Goal: Task Accomplishment & Management: Complete application form

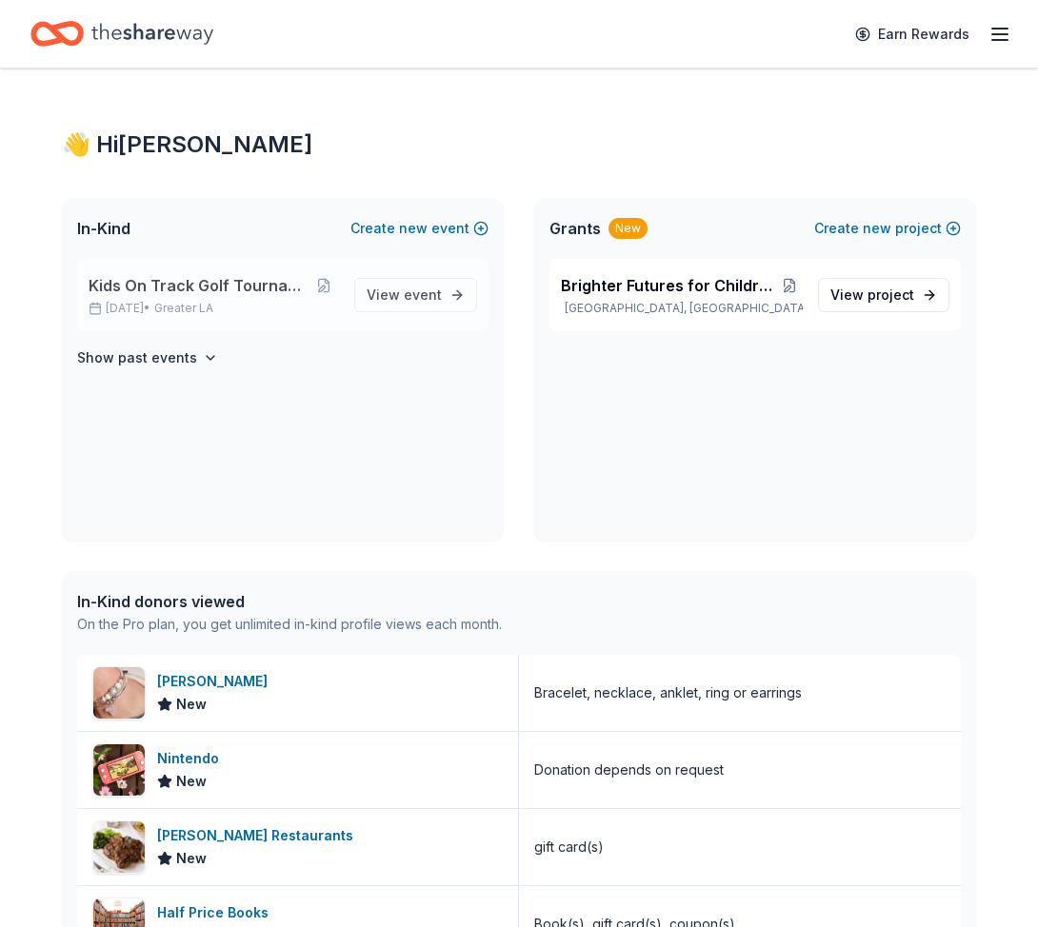
click at [248, 283] on span "Kids On Track Golf Tournament 2025" at bounding box center [199, 285] width 221 height 23
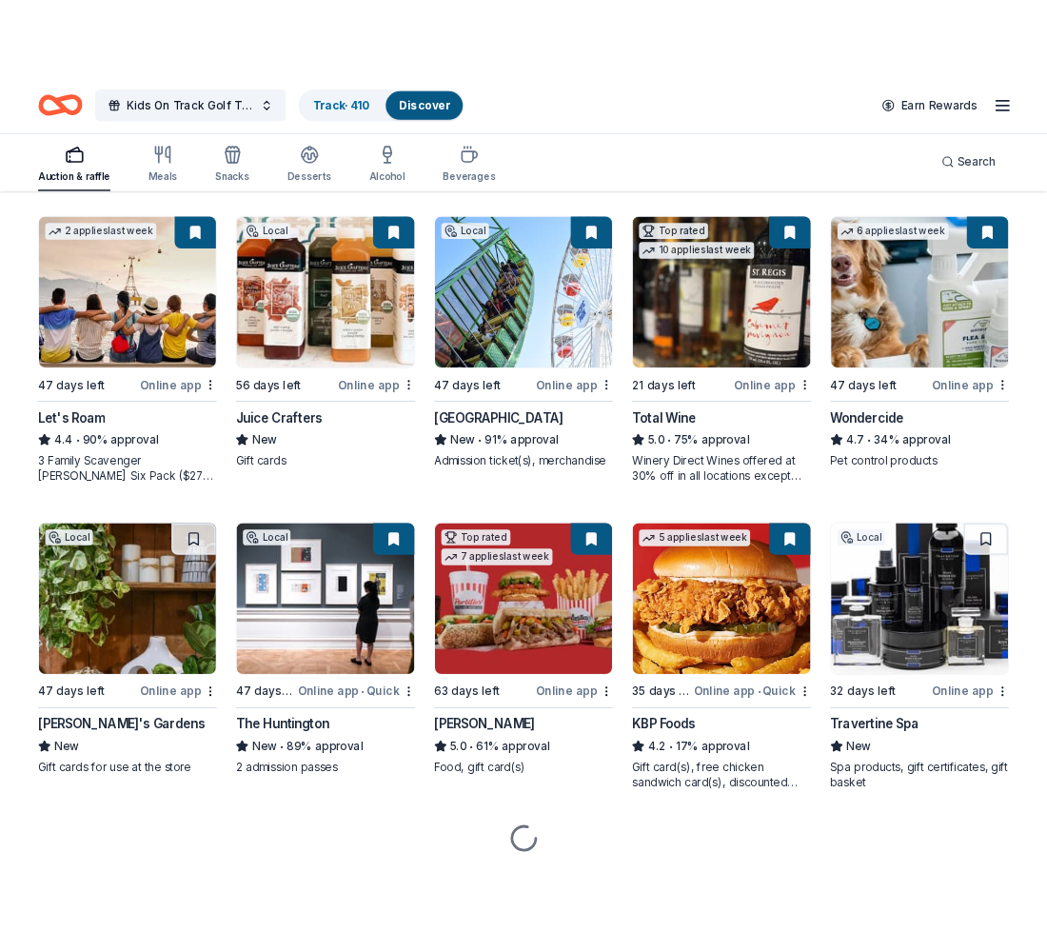
scroll to position [926, 0]
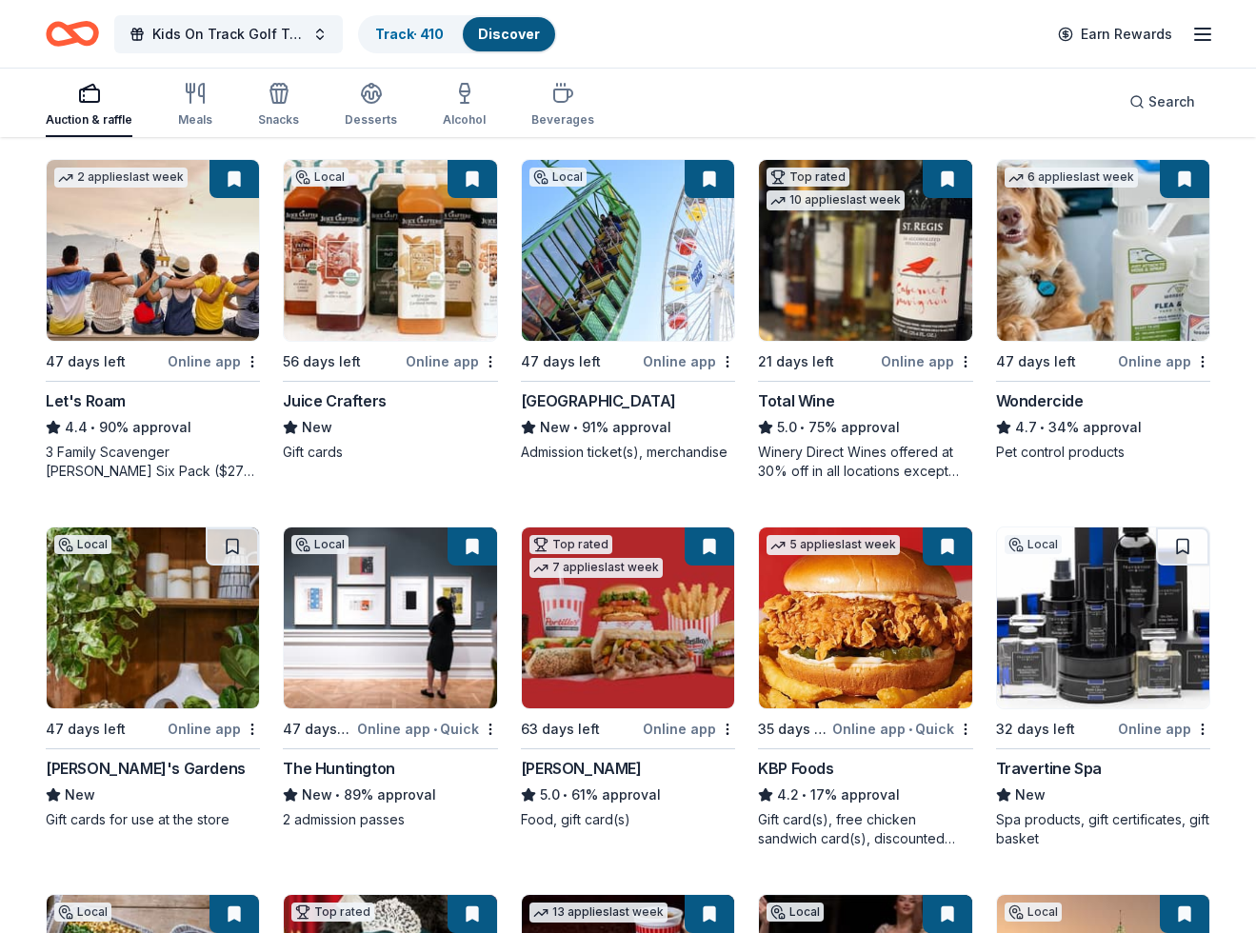
click at [173, 614] on img at bounding box center [153, 617] width 212 height 181
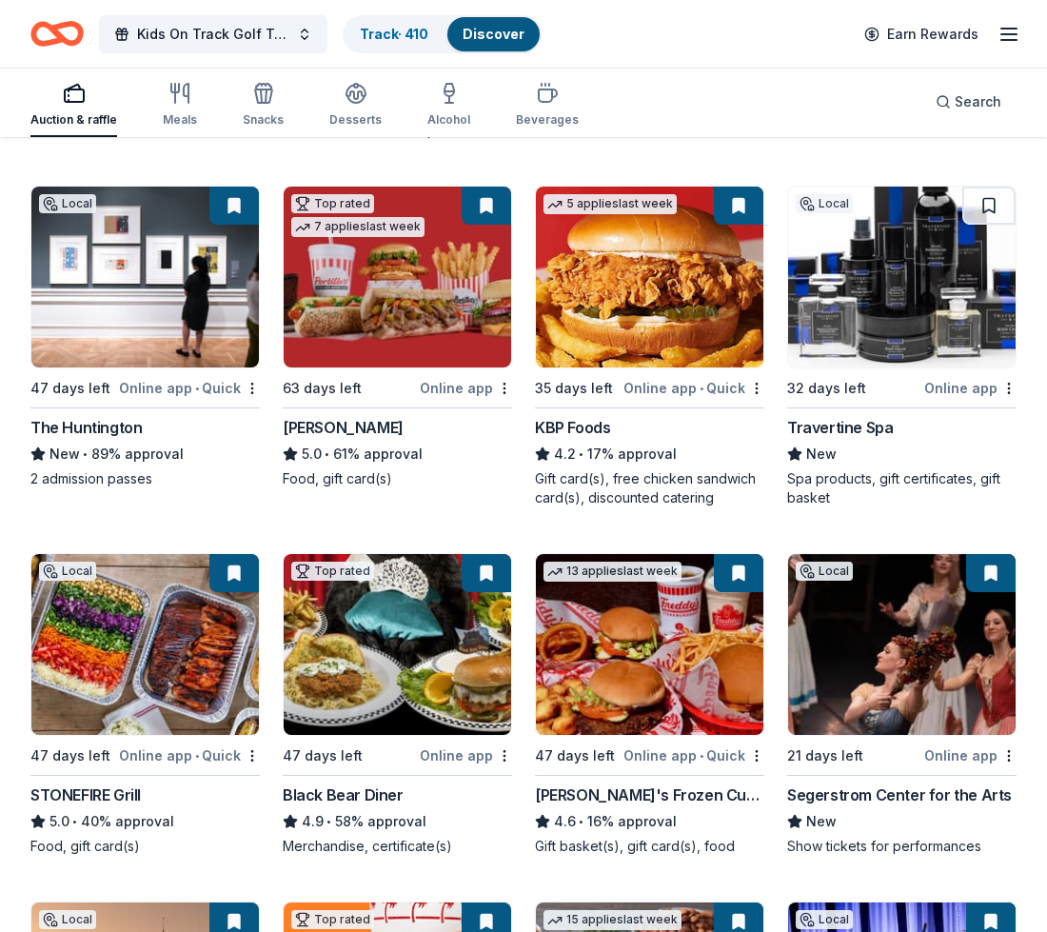
scroll to position [1635, 0]
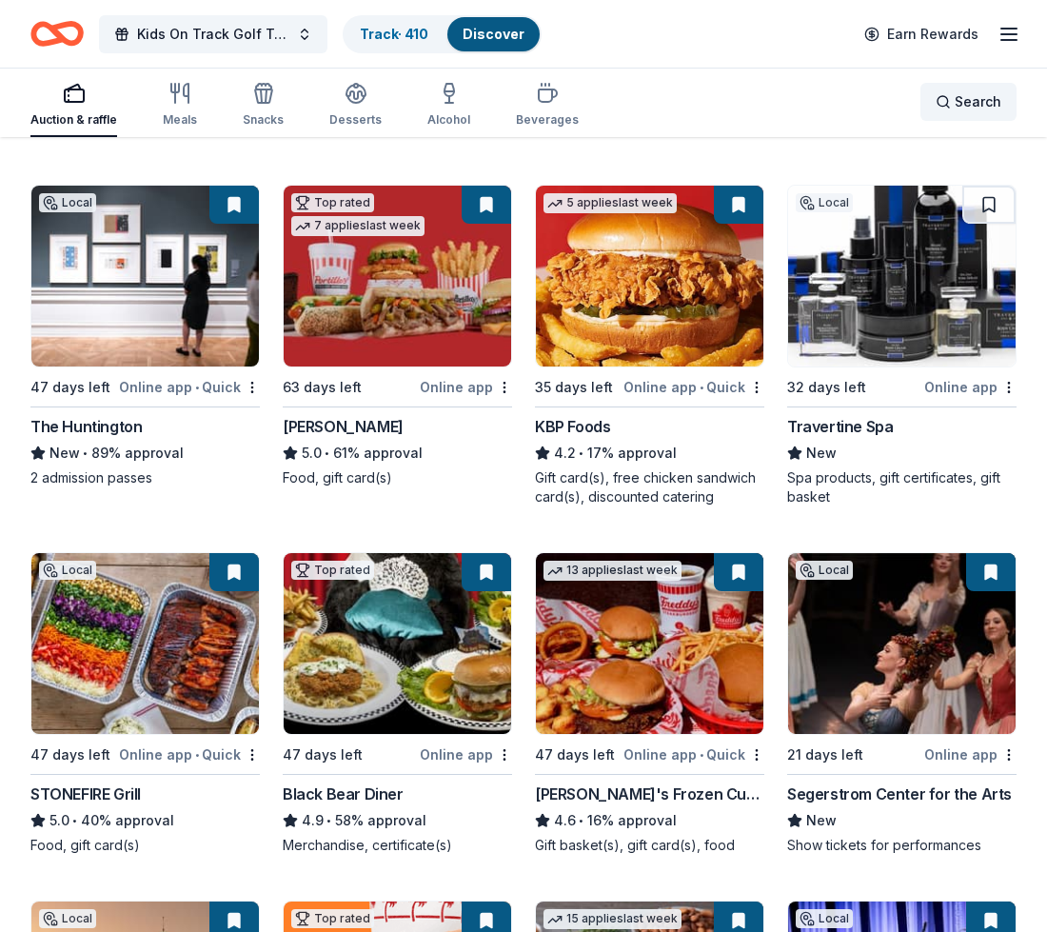
click at [945, 101] on div "Search" at bounding box center [969, 101] width 66 height 23
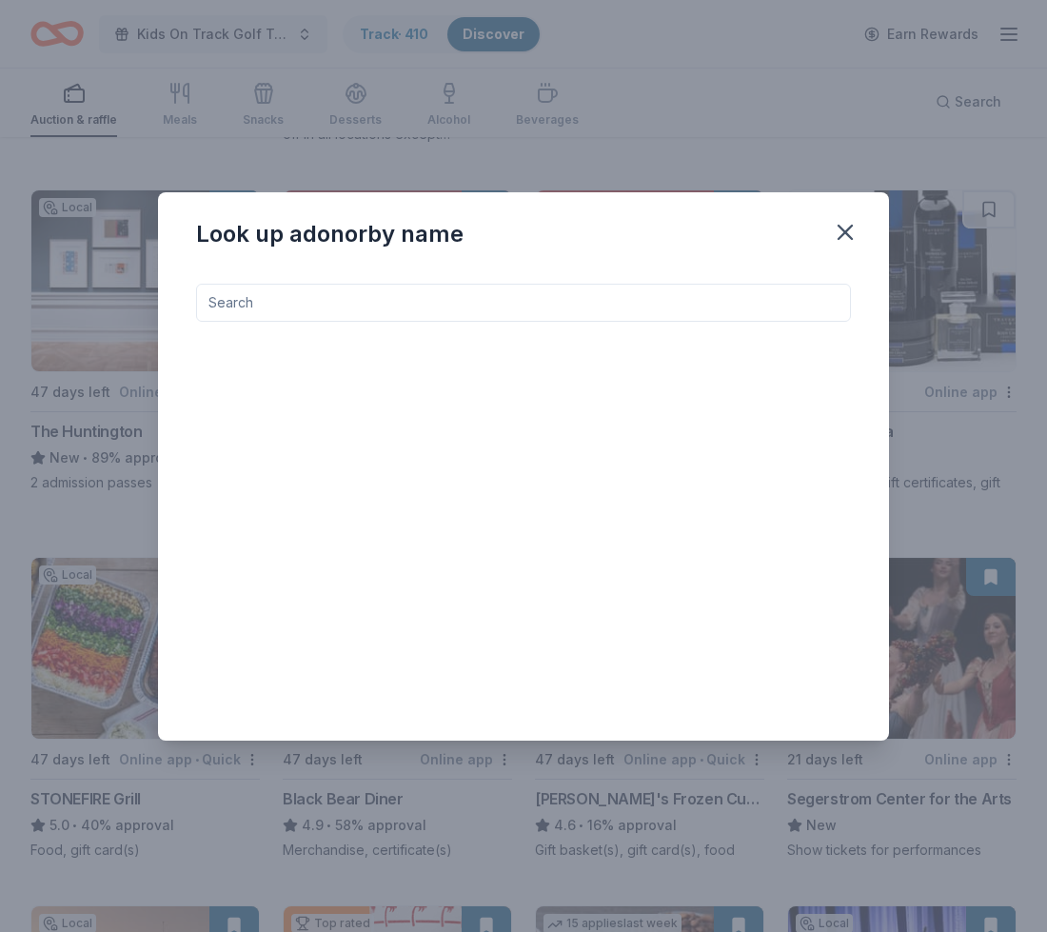
click at [422, 301] on input at bounding box center [523, 303] width 655 height 38
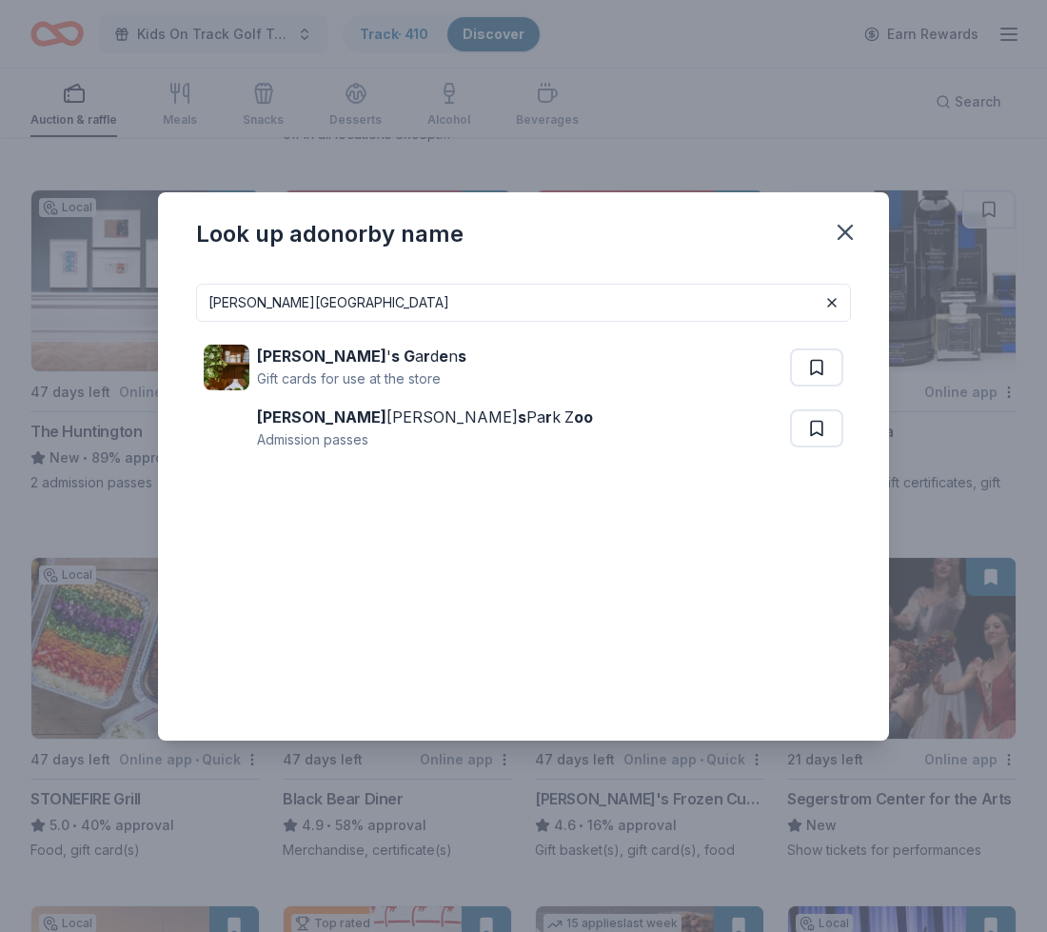
type input "[PERSON_NAME][GEOGRAPHIC_DATA]"
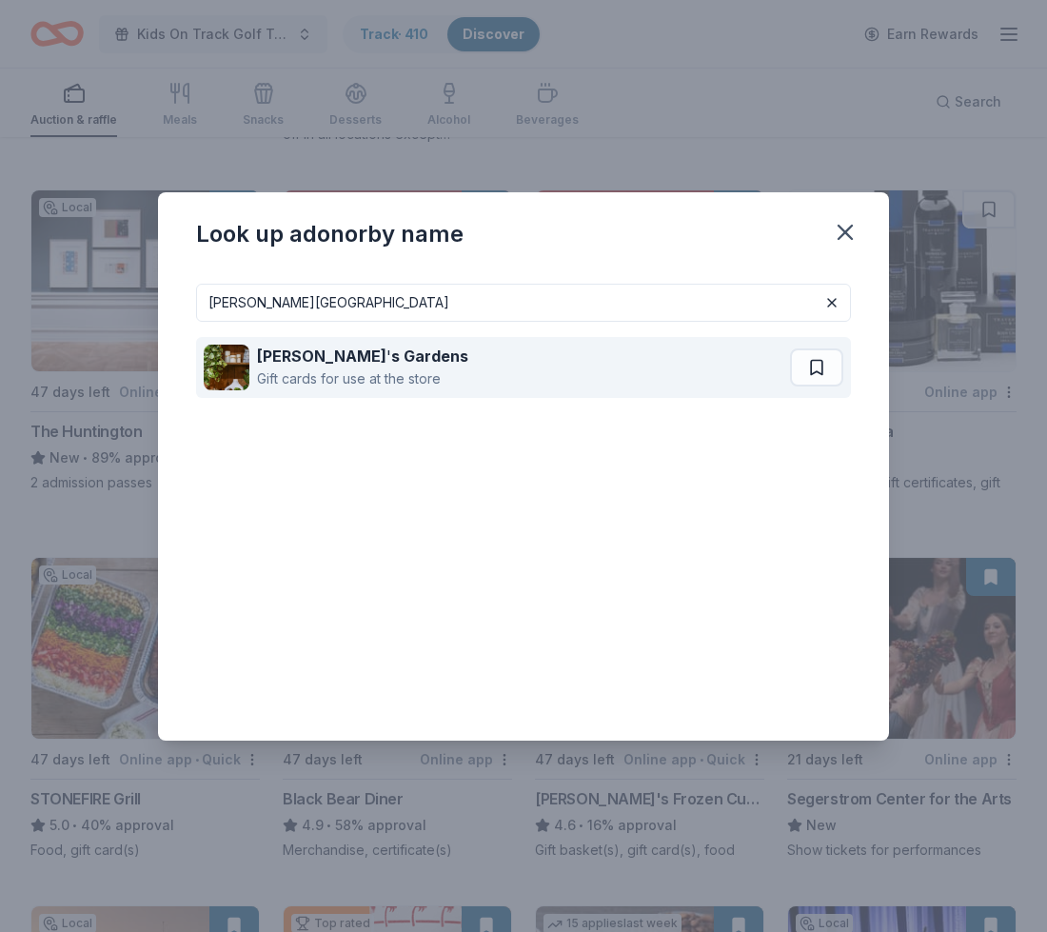
click at [391, 363] on strong "s Gardens" at bounding box center [429, 356] width 77 height 19
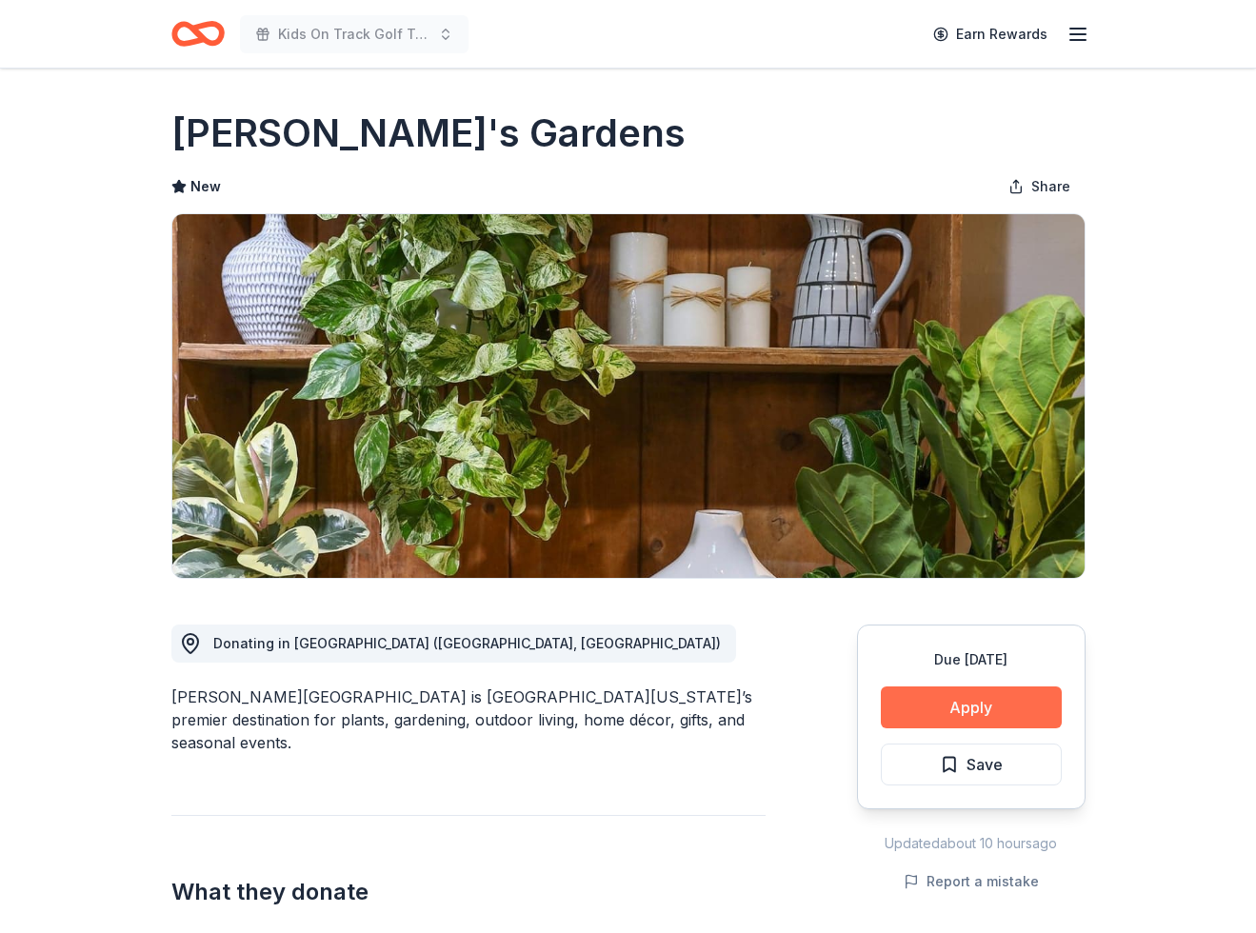
click at [977, 707] on button "Apply" at bounding box center [971, 707] width 181 height 42
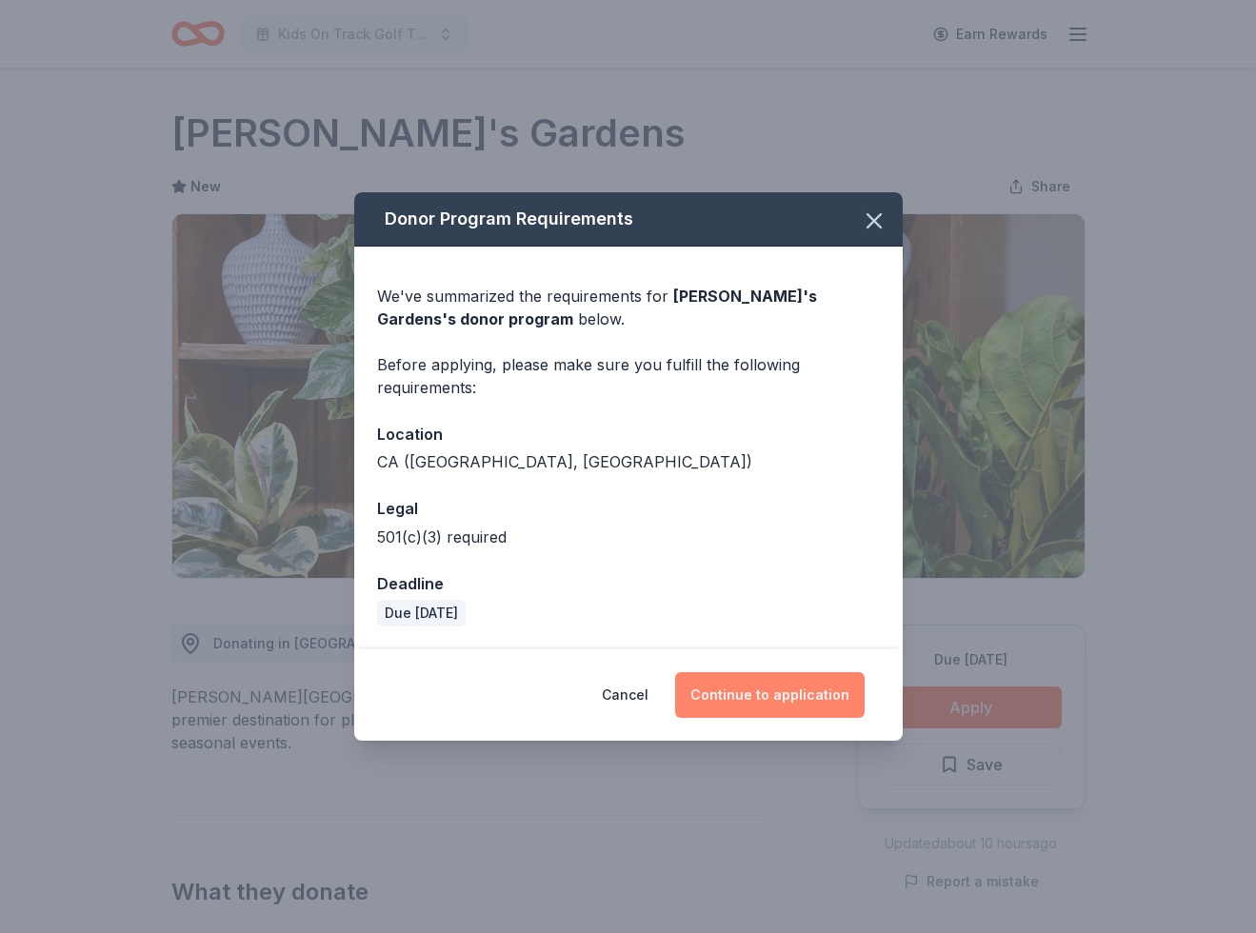
drag, startPoint x: 702, startPoint y: 692, endPoint x: 714, endPoint y: 691, distance: 12.4
click at [703, 692] on button "Continue to application" at bounding box center [769, 695] width 189 height 46
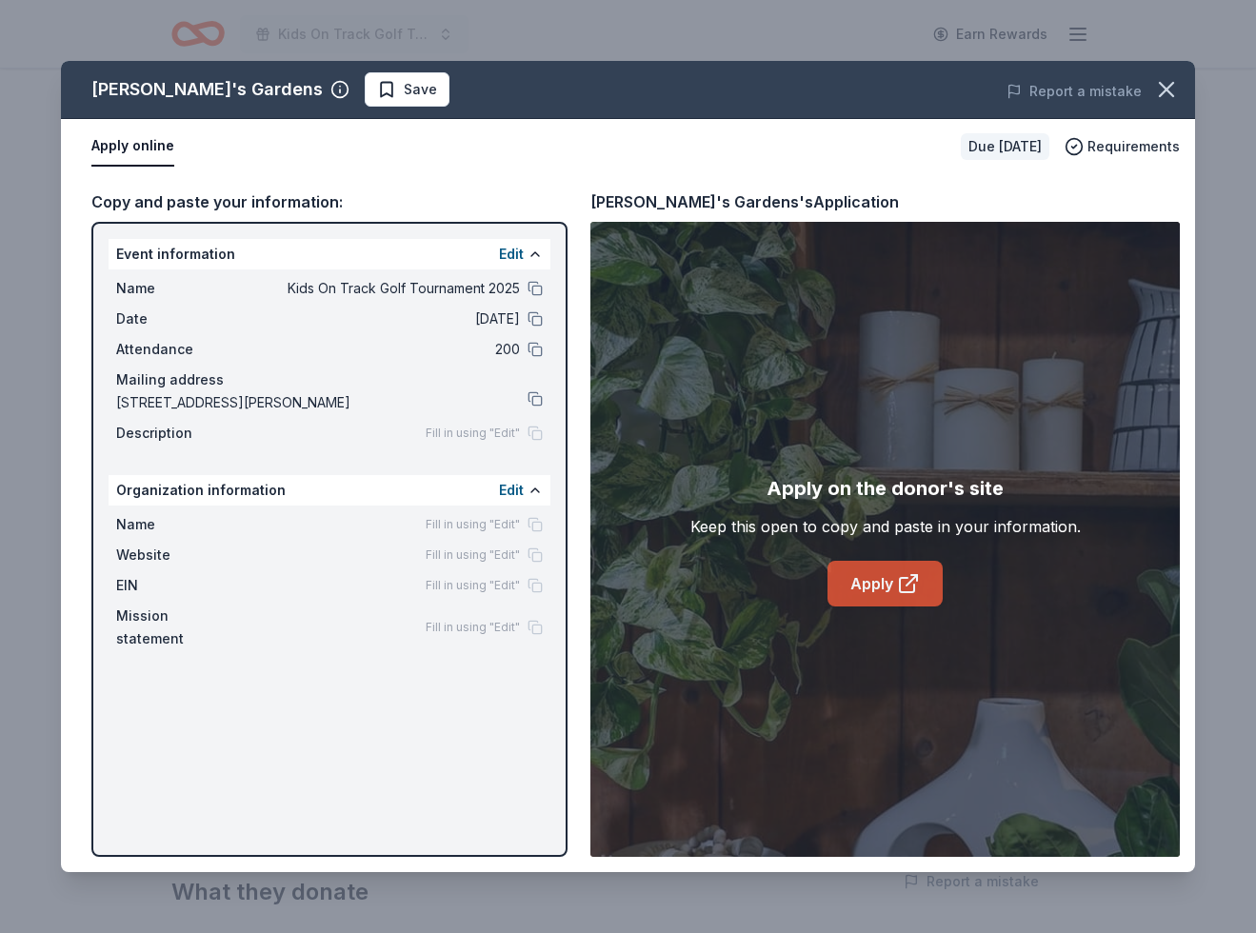
click at [900, 572] on icon at bounding box center [908, 583] width 23 height 23
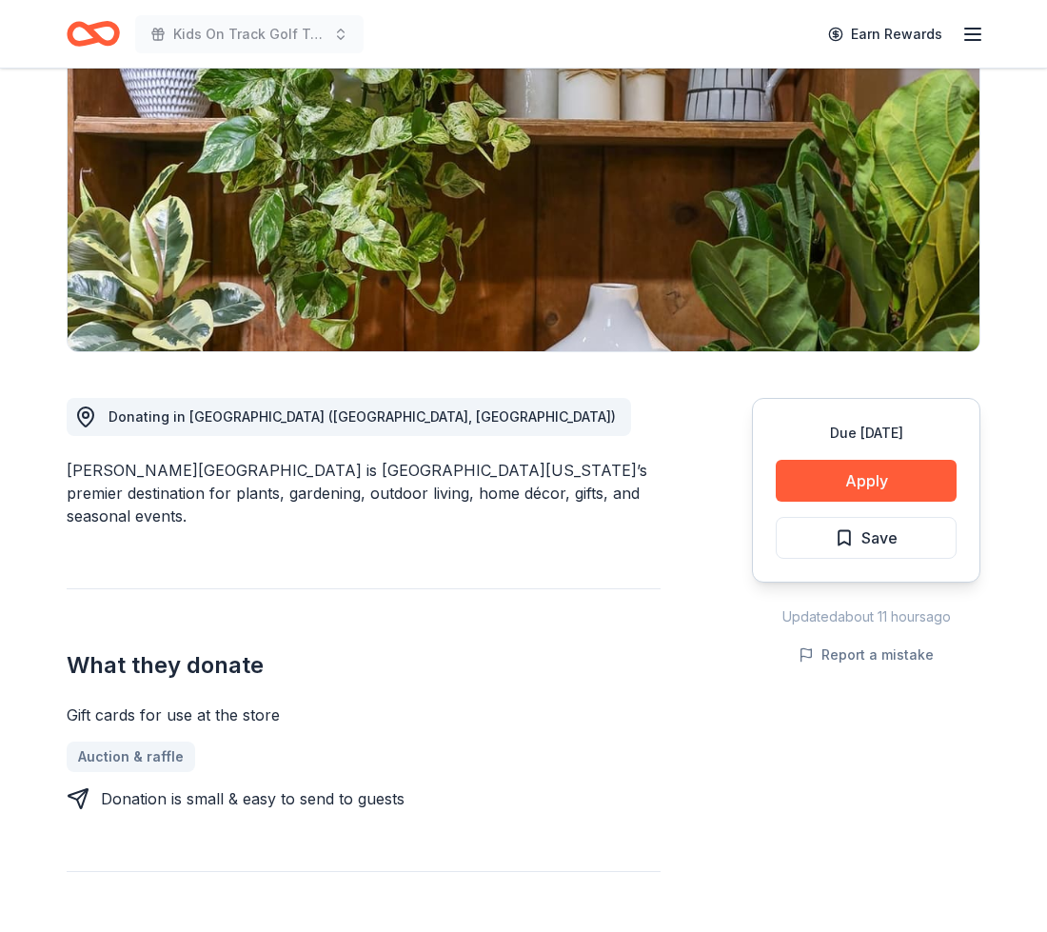
scroll to position [224, 0]
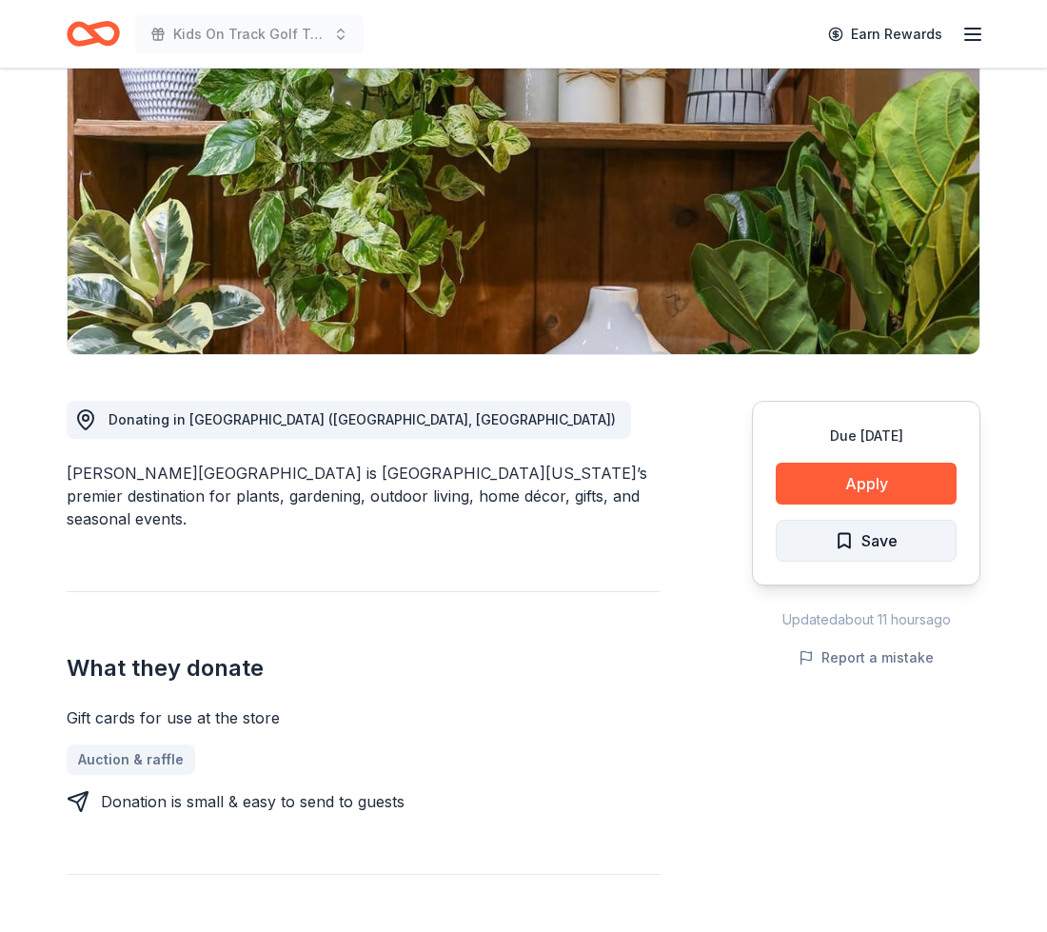
click at [912, 550] on button "Save" at bounding box center [866, 541] width 181 height 42
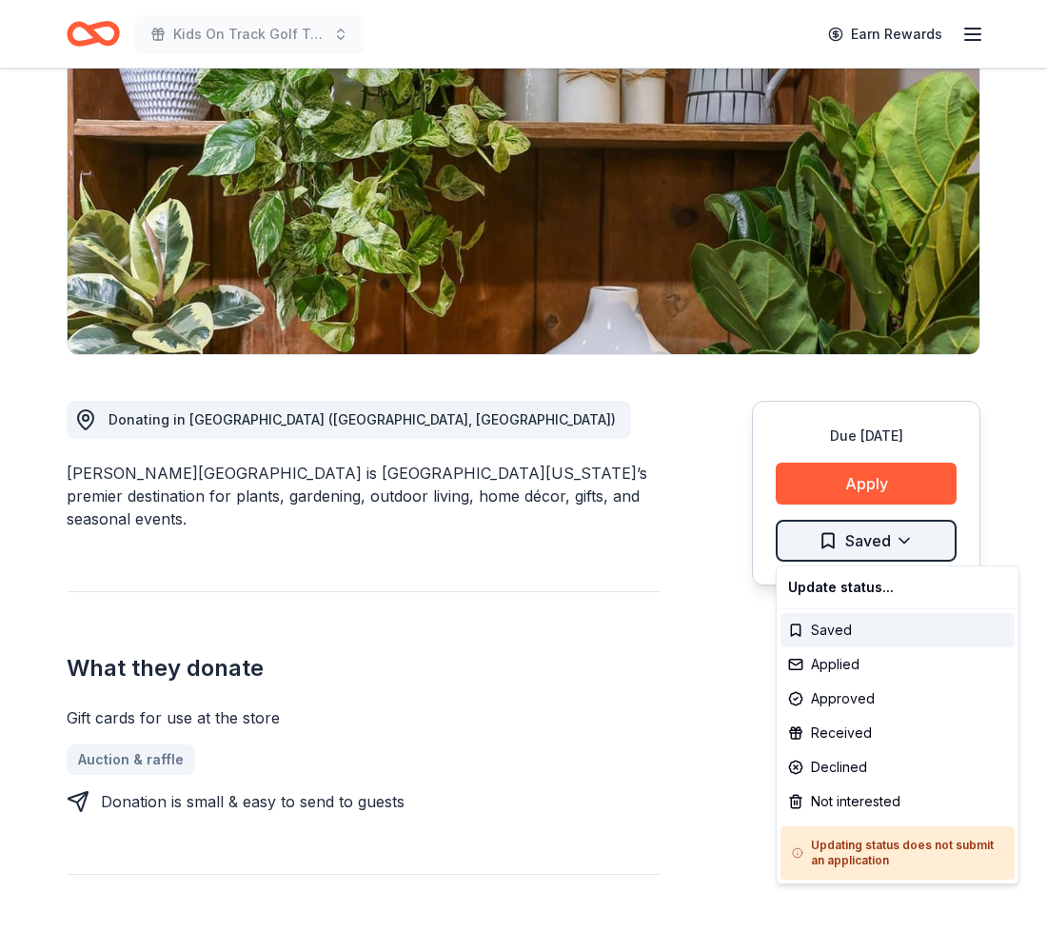
click at [903, 548] on html "Kids On Track Golf Tournament 2025 Earn Rewards Due in 47 days Share Roger's Ga…" at bounding box center [523, 242] width 1047 height 932
click at [835, 663] on div "Applied" at bounding box center [898, 664] width 234 height 34
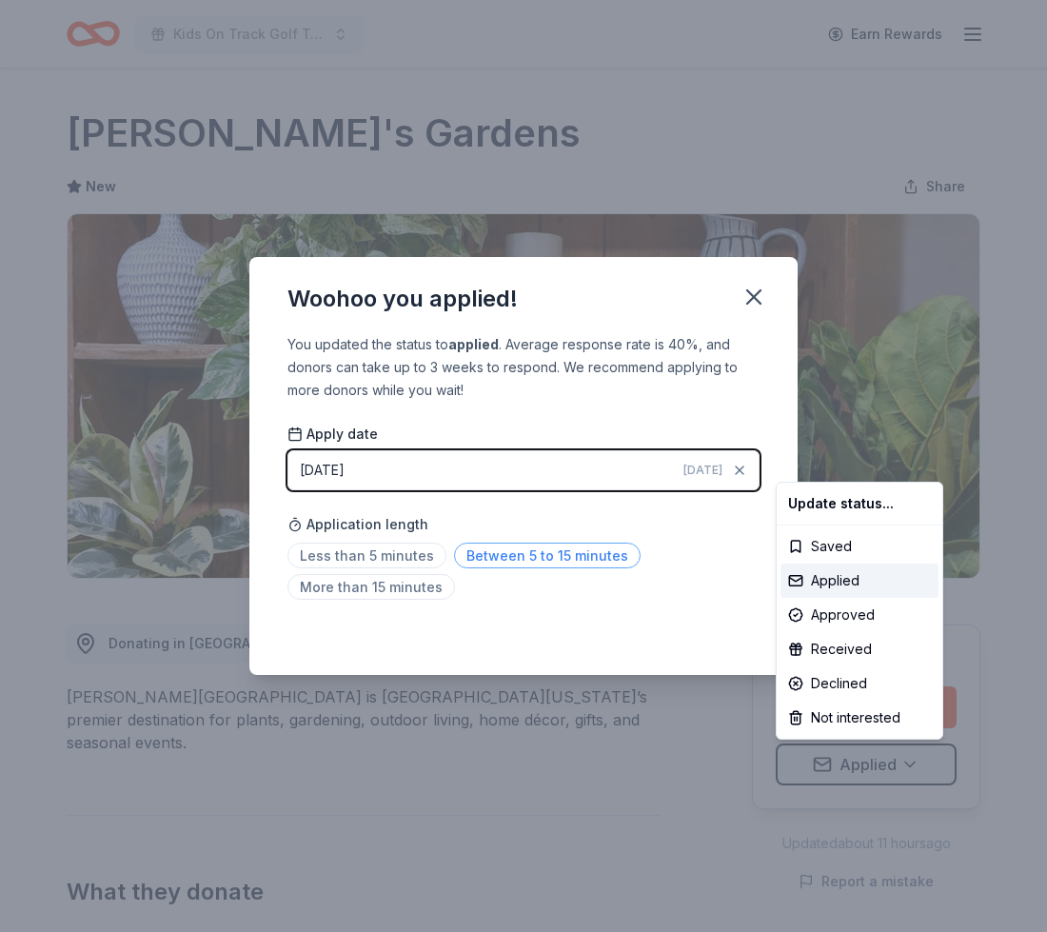
click at [528, 559] on html "Kids On Track Golf Tournament 2025 Earn Rewards Due in 47 days Share Roger's Ga…" at bounding box center [523, 466] width 1047 height 932
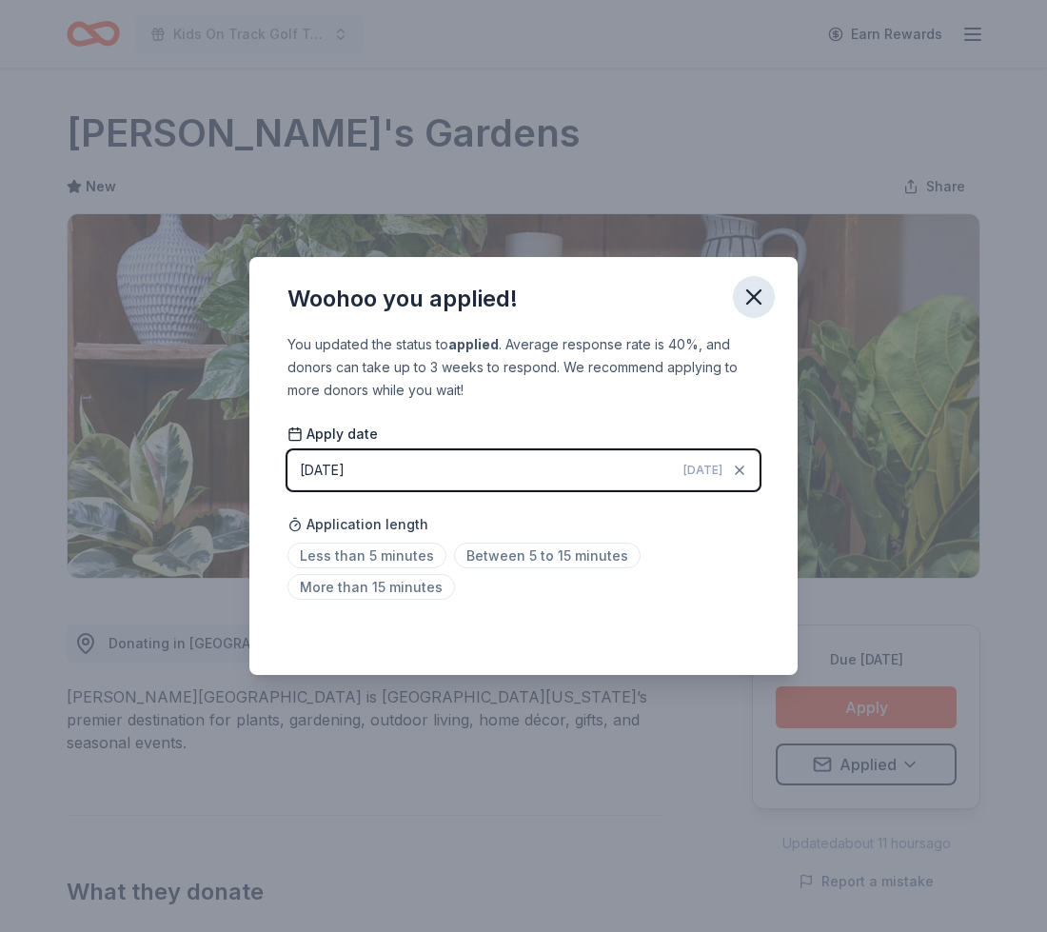
click at [750, 296] on icon "button" at bounding box center [754, 297] width 27 height 27
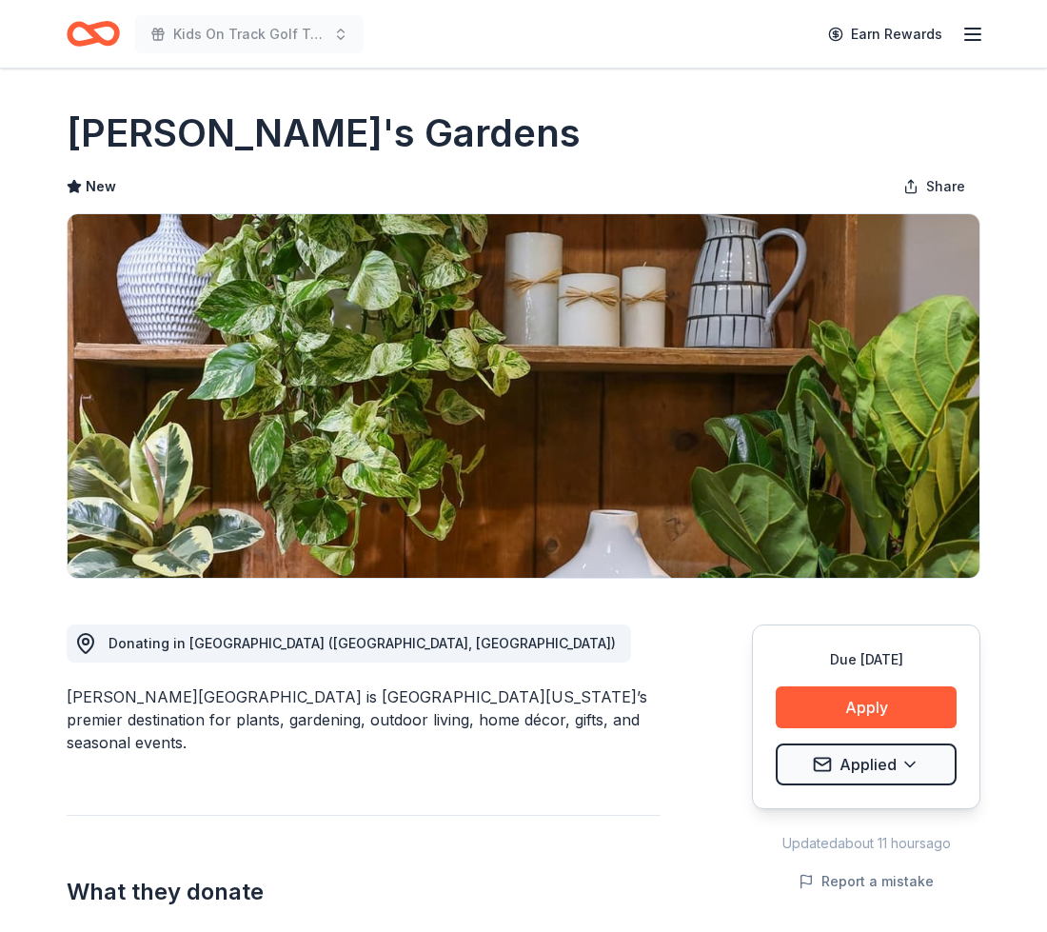
click at [109, 35] on icon "Home" at bounding box center [93, 33] width 53 height 45
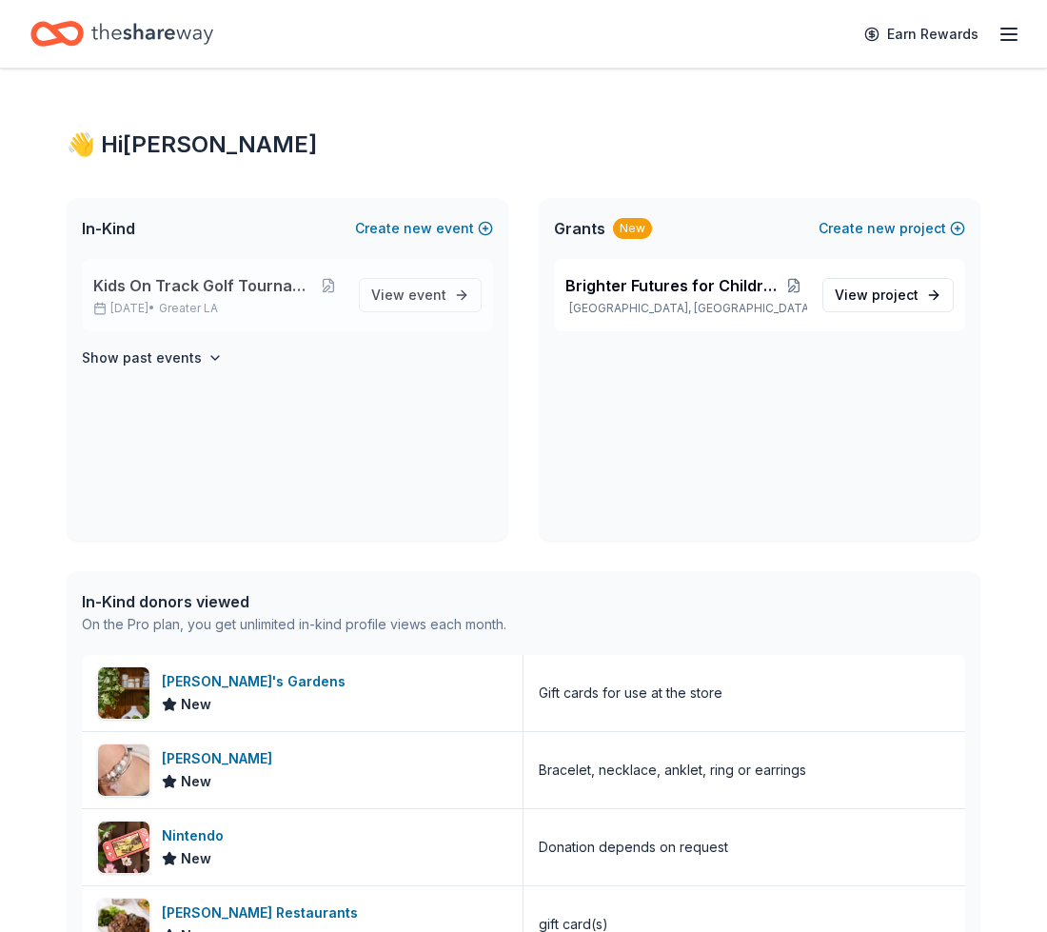
click at [215, 286] on span "Kids On Track Golf Tournament 2025" at bounding box center [203, 285] width 221 height 23
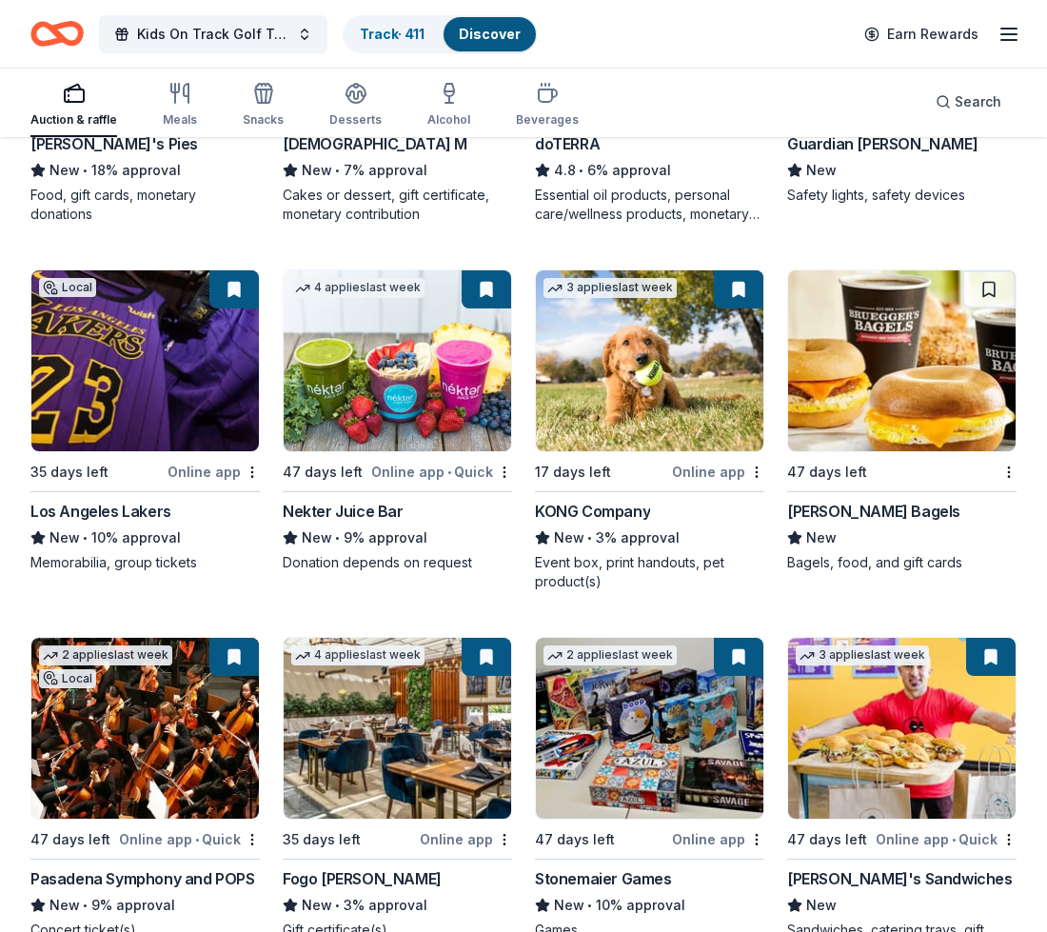
scroll to position [6652, 0]
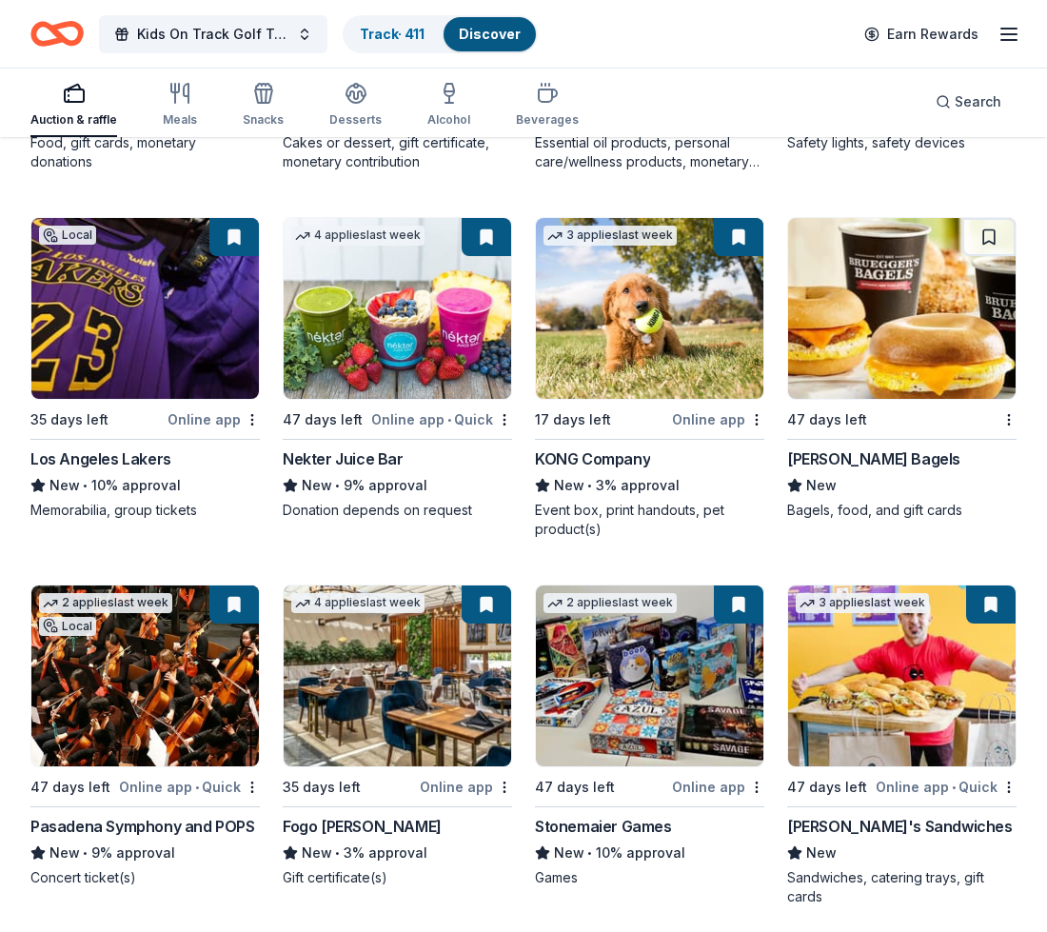
click at [936, 364] on img at bounding box center [902, 308] width 228 height 181
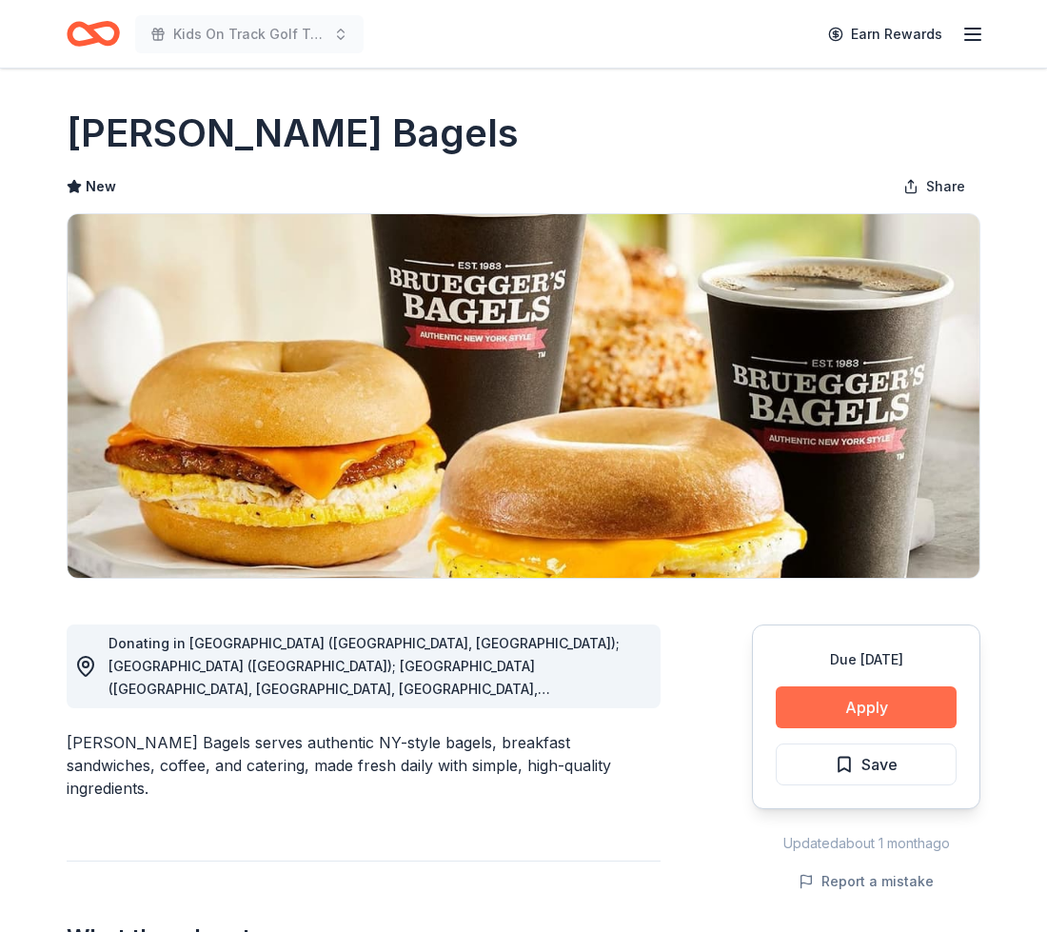
click at [872, 699] on button "Apply" at bounding box center [866, 707] width 181 height 42
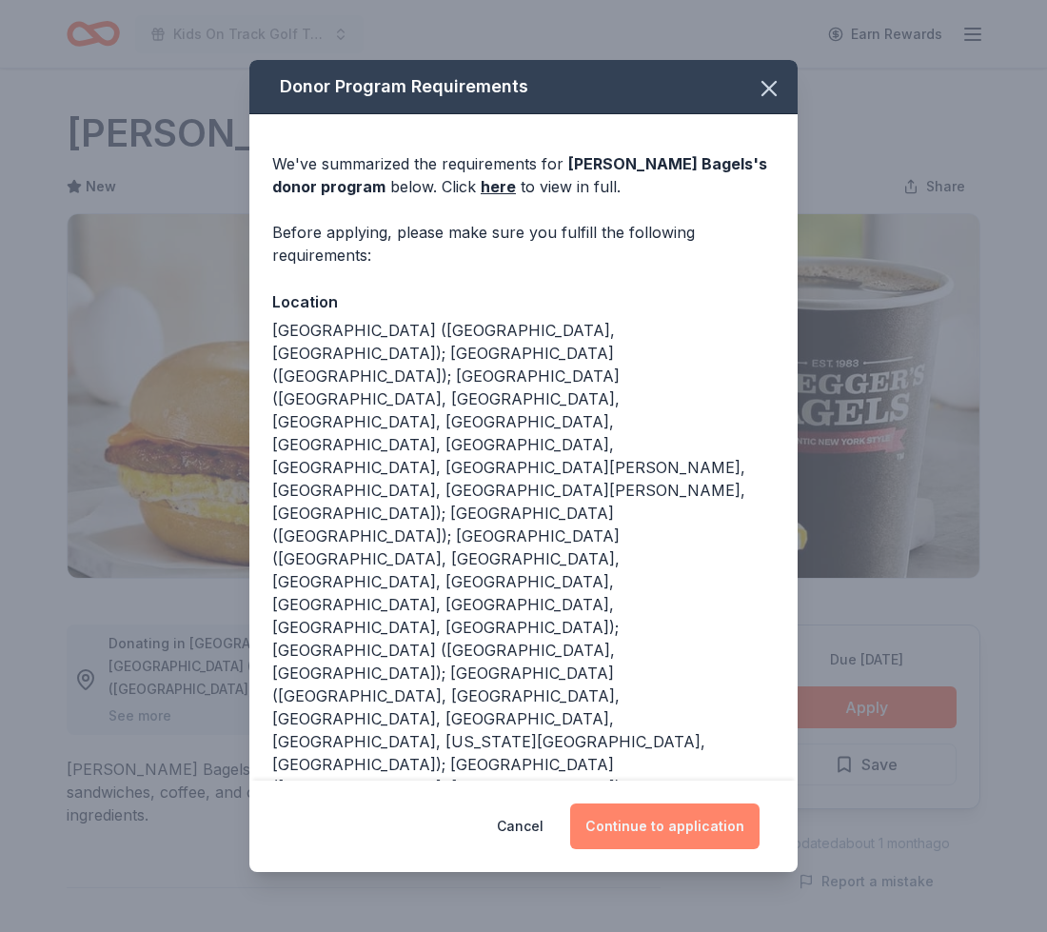
click at [650, 834] on button "Continue to application" at bounding box center [664, 826] width 189 height 46
